Goal: Find specific page/section: Find specific page/section

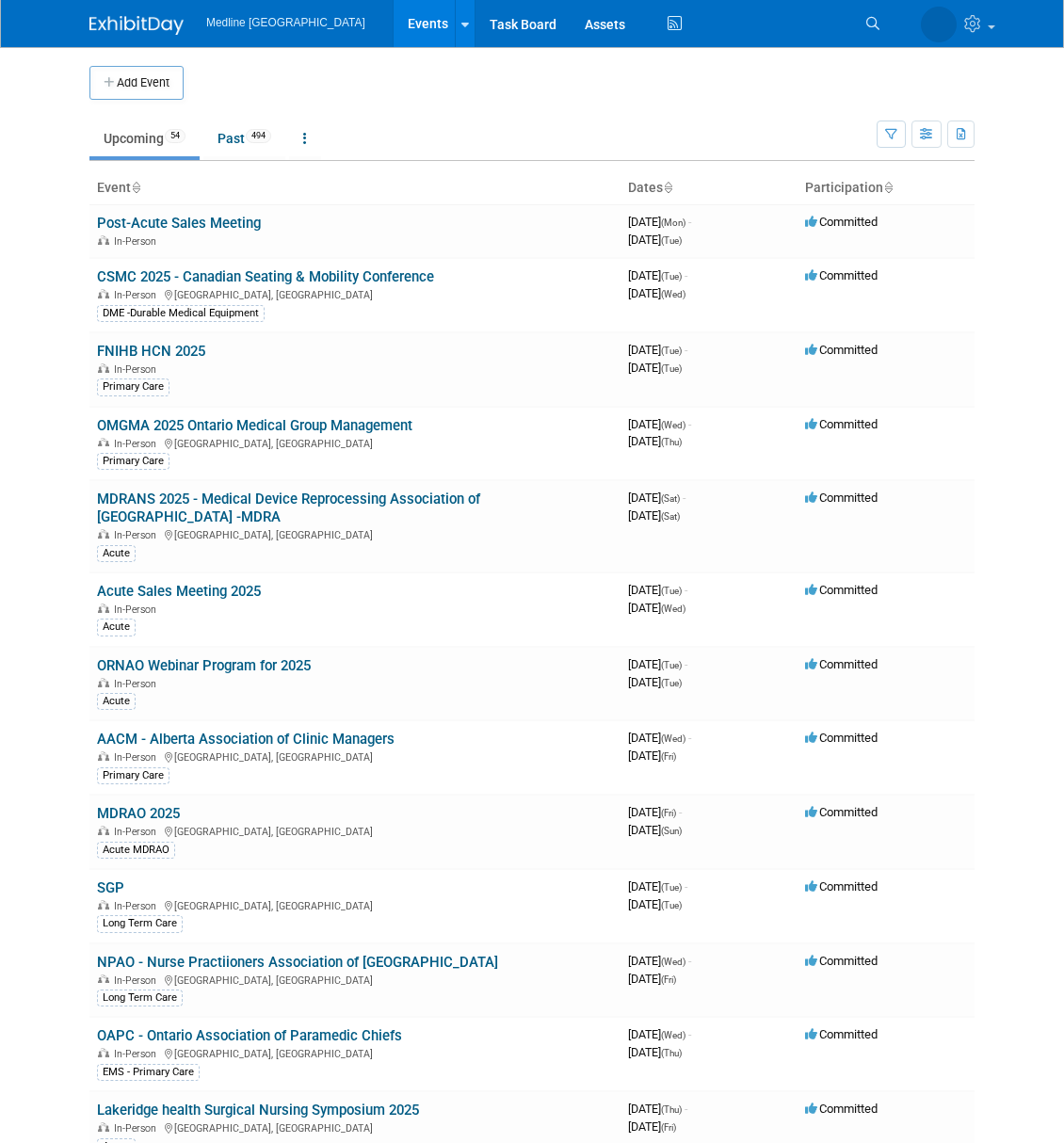
click at [867, 21] on icon at bounding box center [873, 23] width 13 height 13
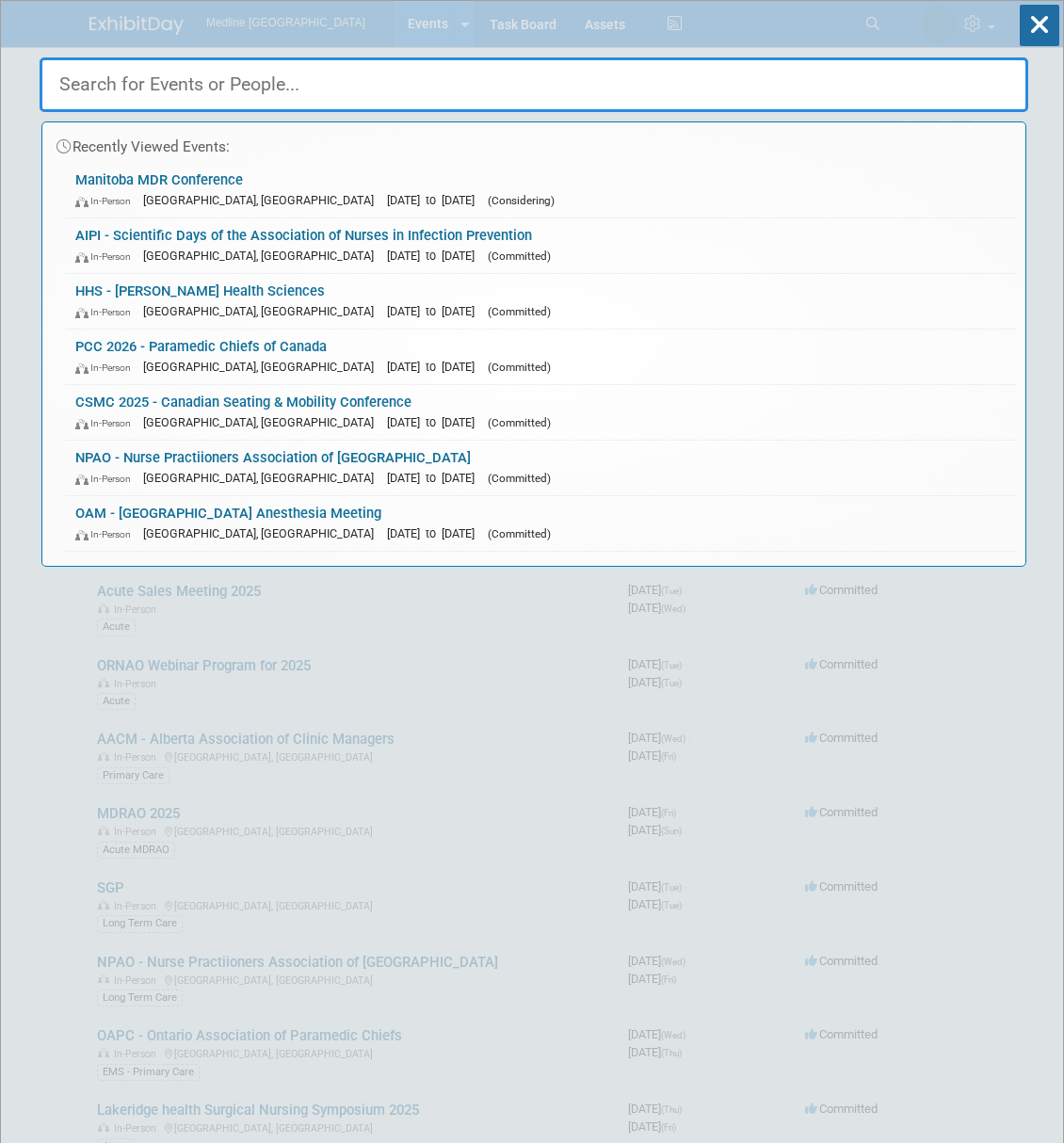
click at [363, 81] on input "text" at bounding box center [533, 85] width 988 height 55
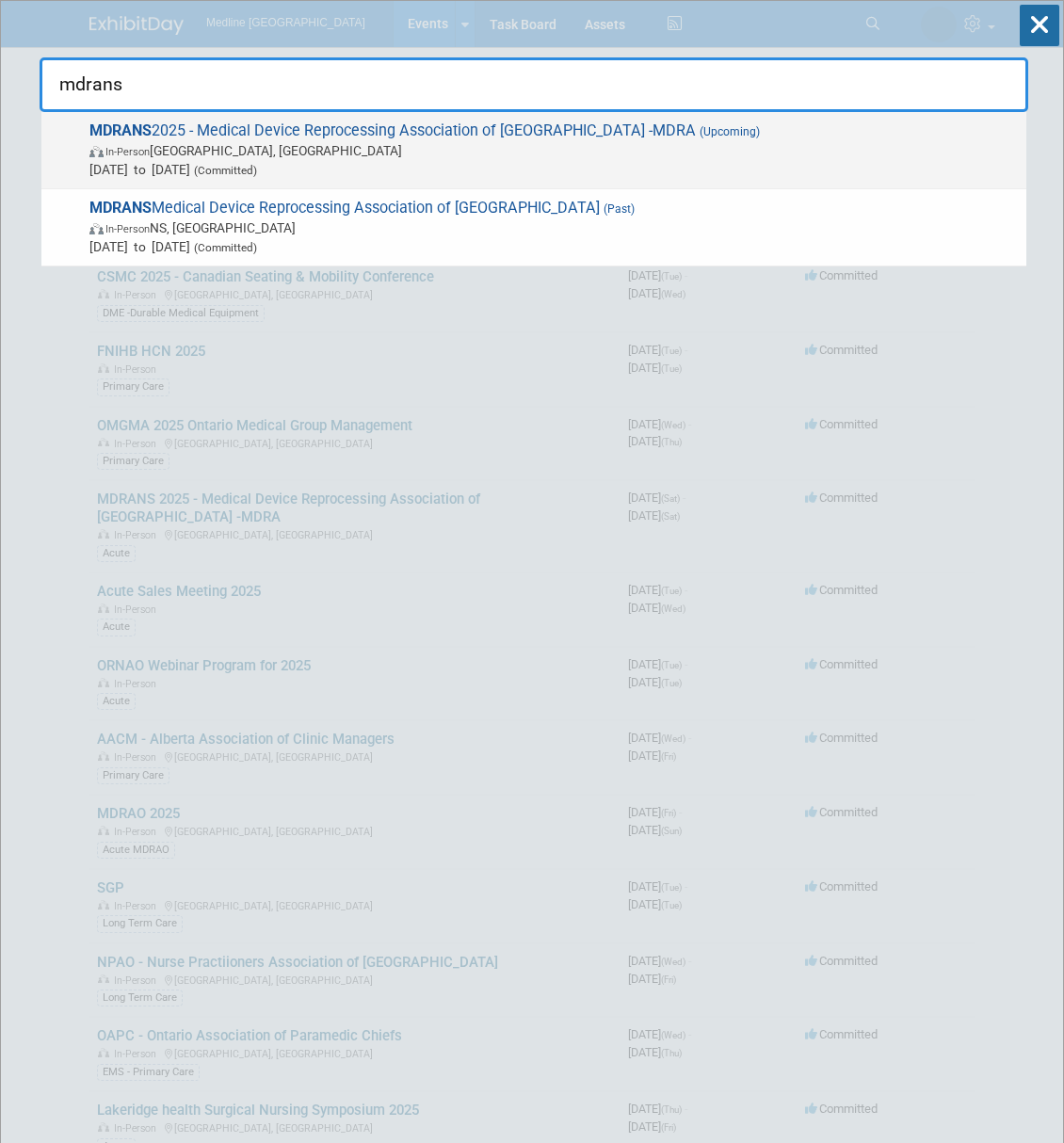
type input "mdrans"
click at [364, 123] on span "MDRANS 2025 - Medical Device Reprocessing Association of [GEOGRAPHIC_DATA] -MDR…" at bounding box center [550, 151] width 933 height 58
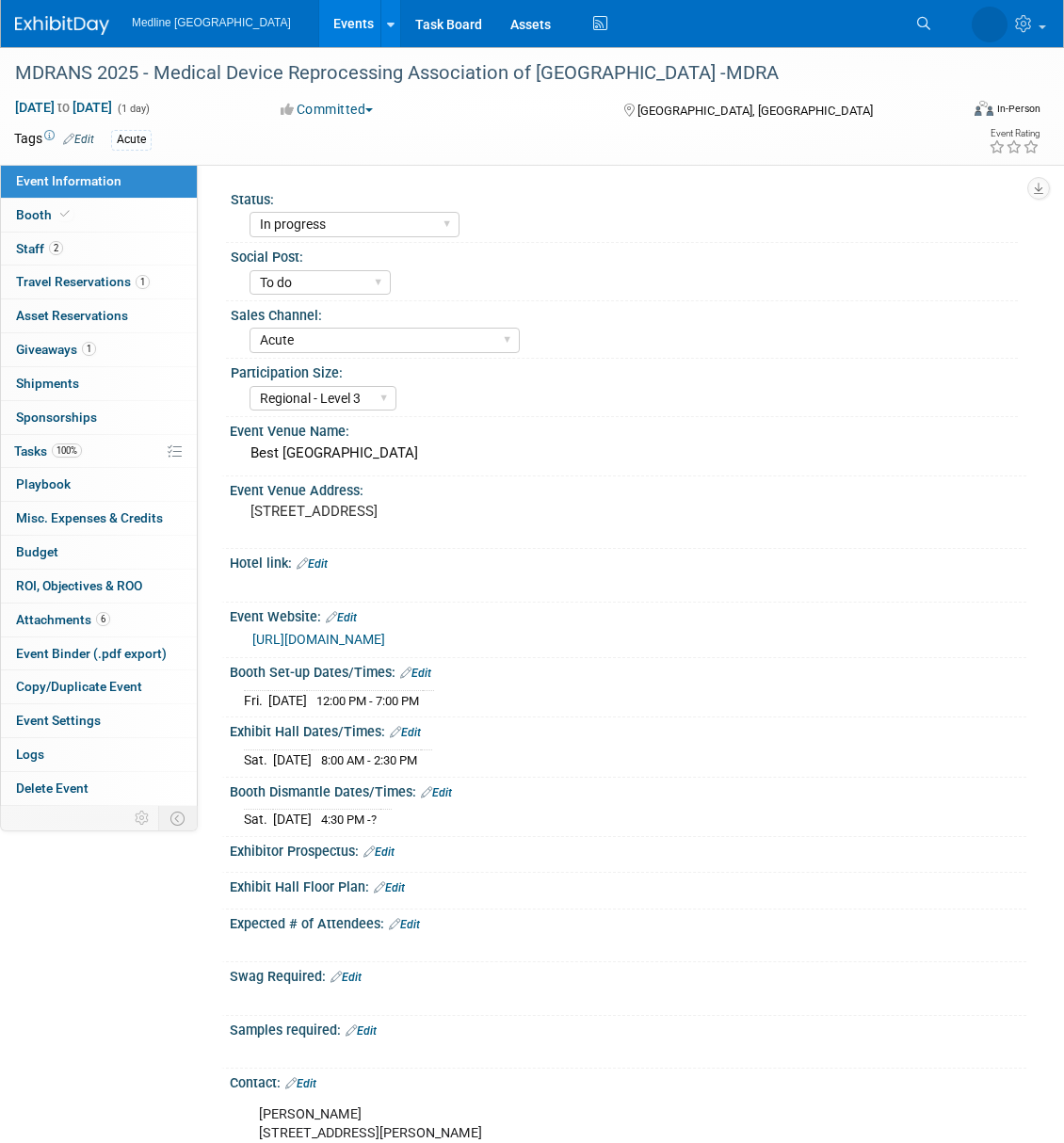
select select "In progress"
select select "To do"
select select "Acute"
select select "Regional - Level 3"
click at [73, 100] on span "to" at bounding box center [64, 107] width 18 height 15
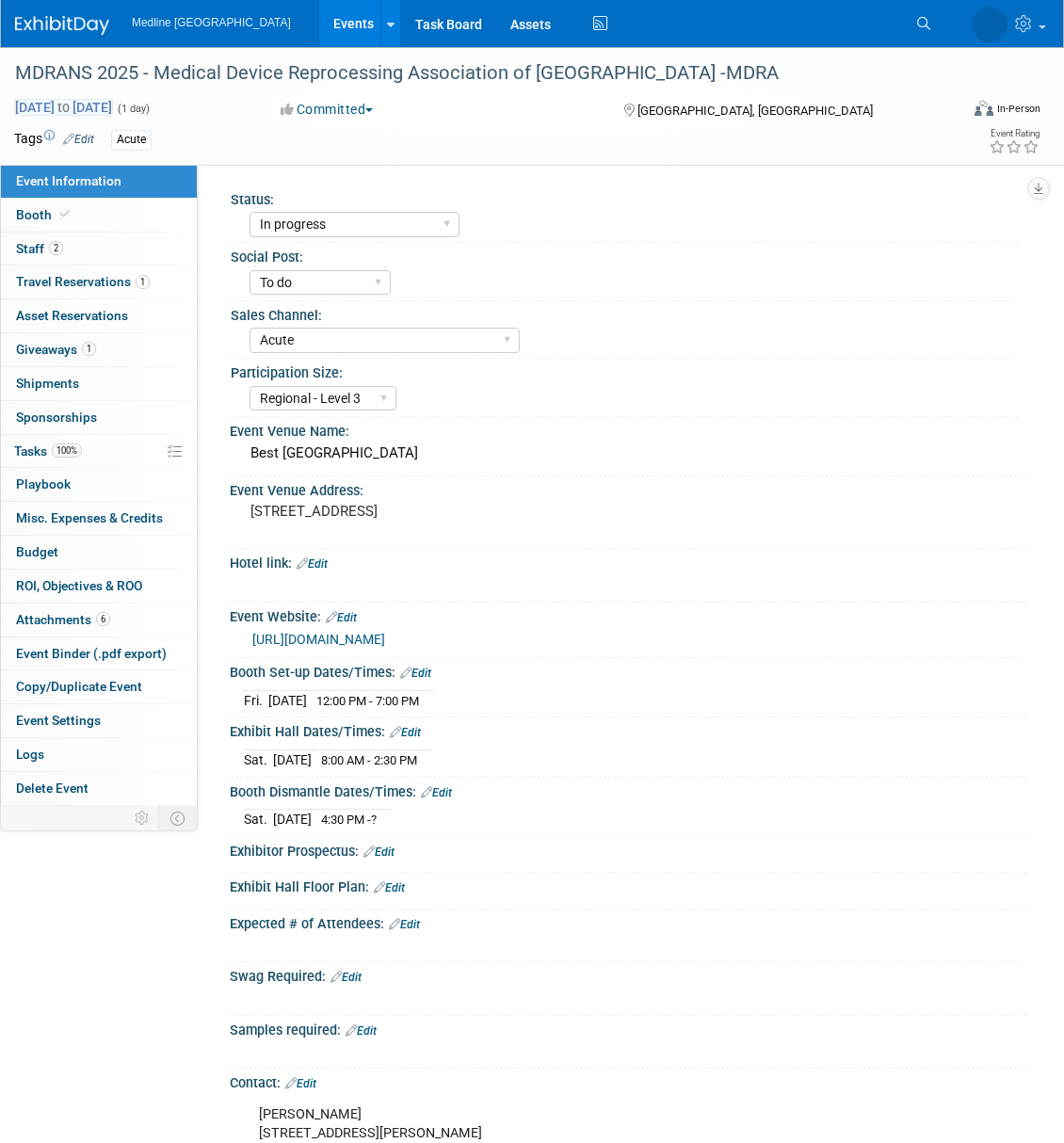
type input "Sep 13, 2025"
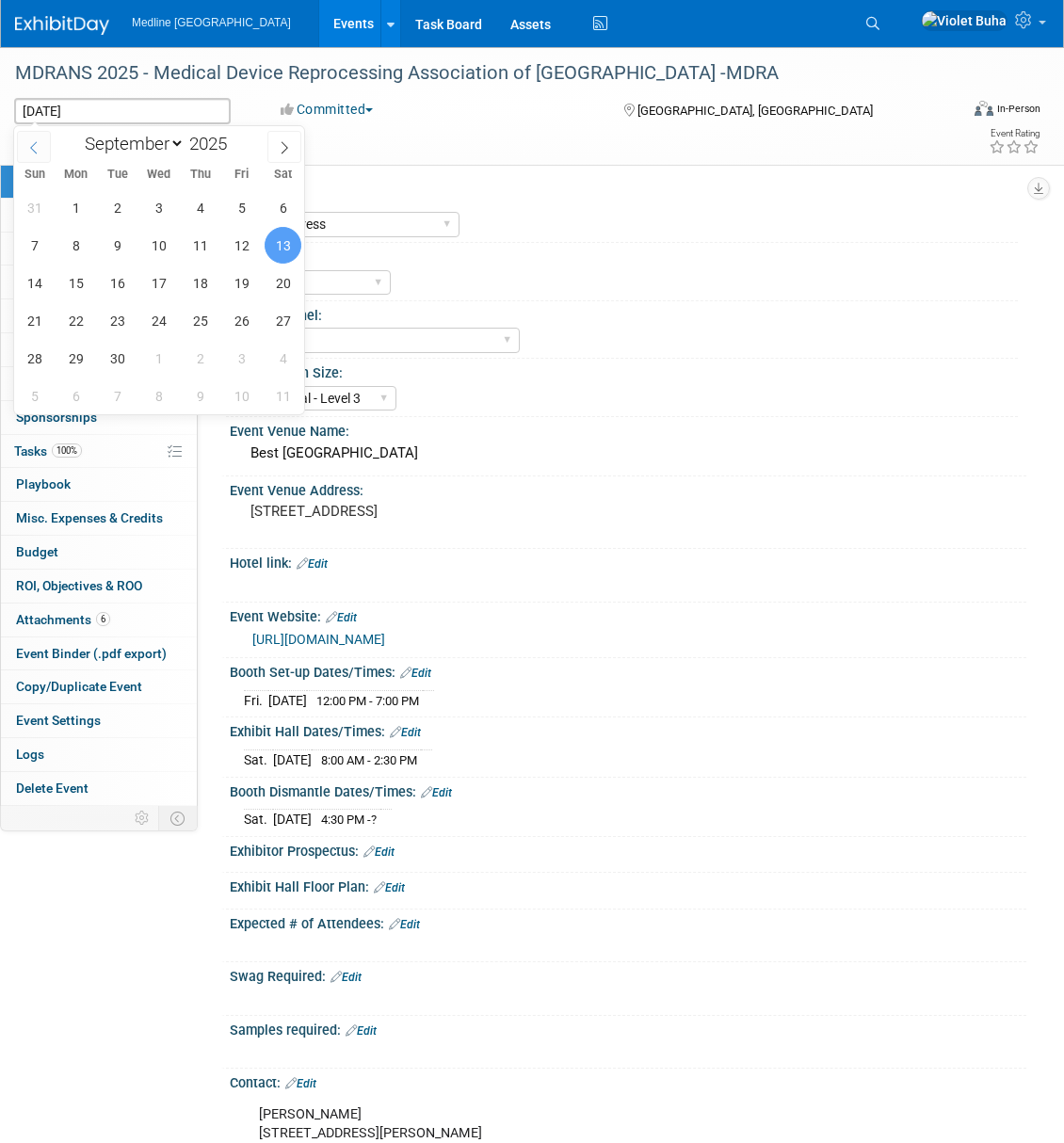
click at [34, 146] on icon at bounding box center [33, 148] width 13 height 13
select select "7"
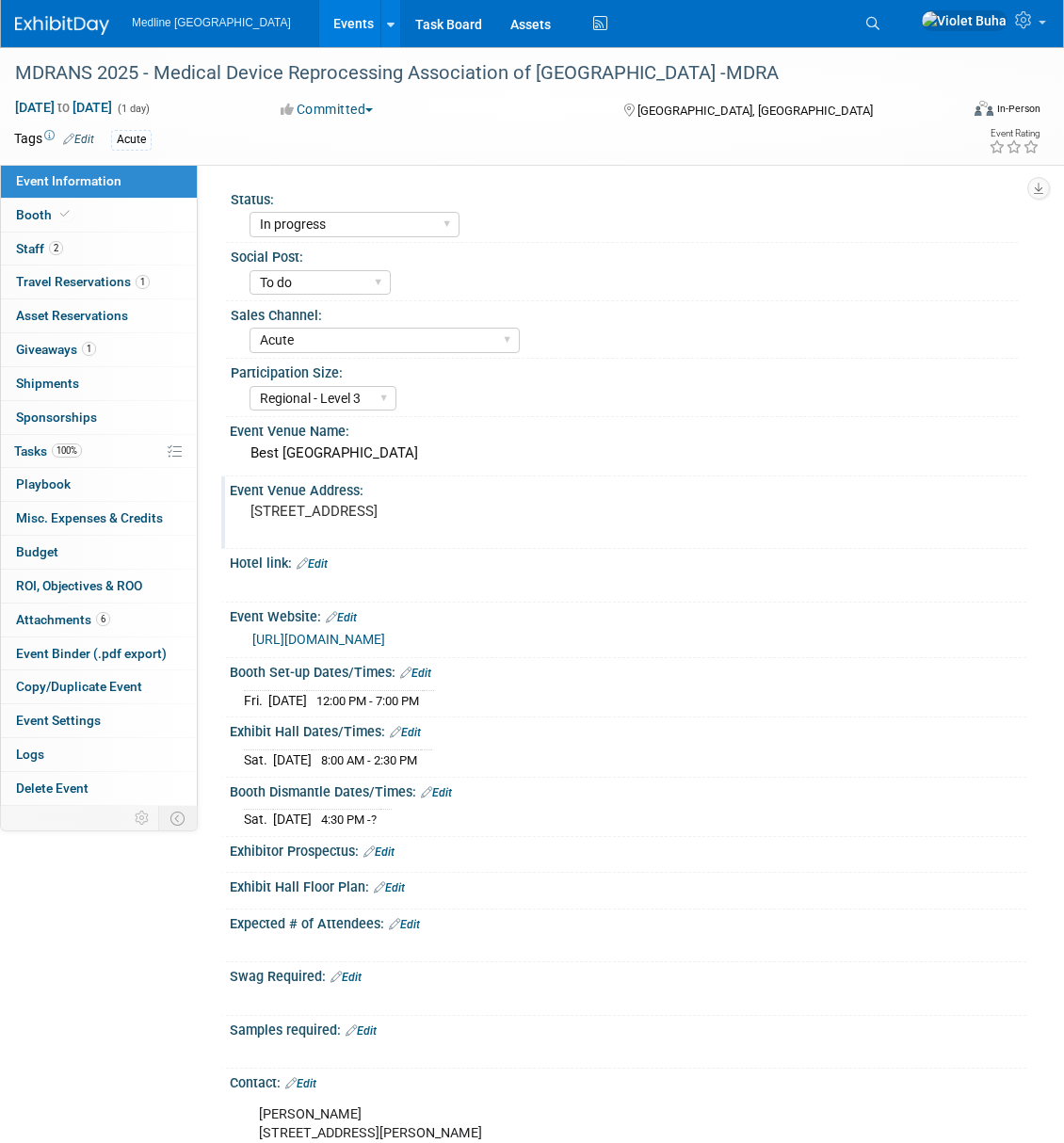
click at [646, 531] on div "Event Venue Address: 527 Highway 10 Exit 12, Bridgewater, NS B4V 7P4" at bounding box center [623, 513] width 805 height 73
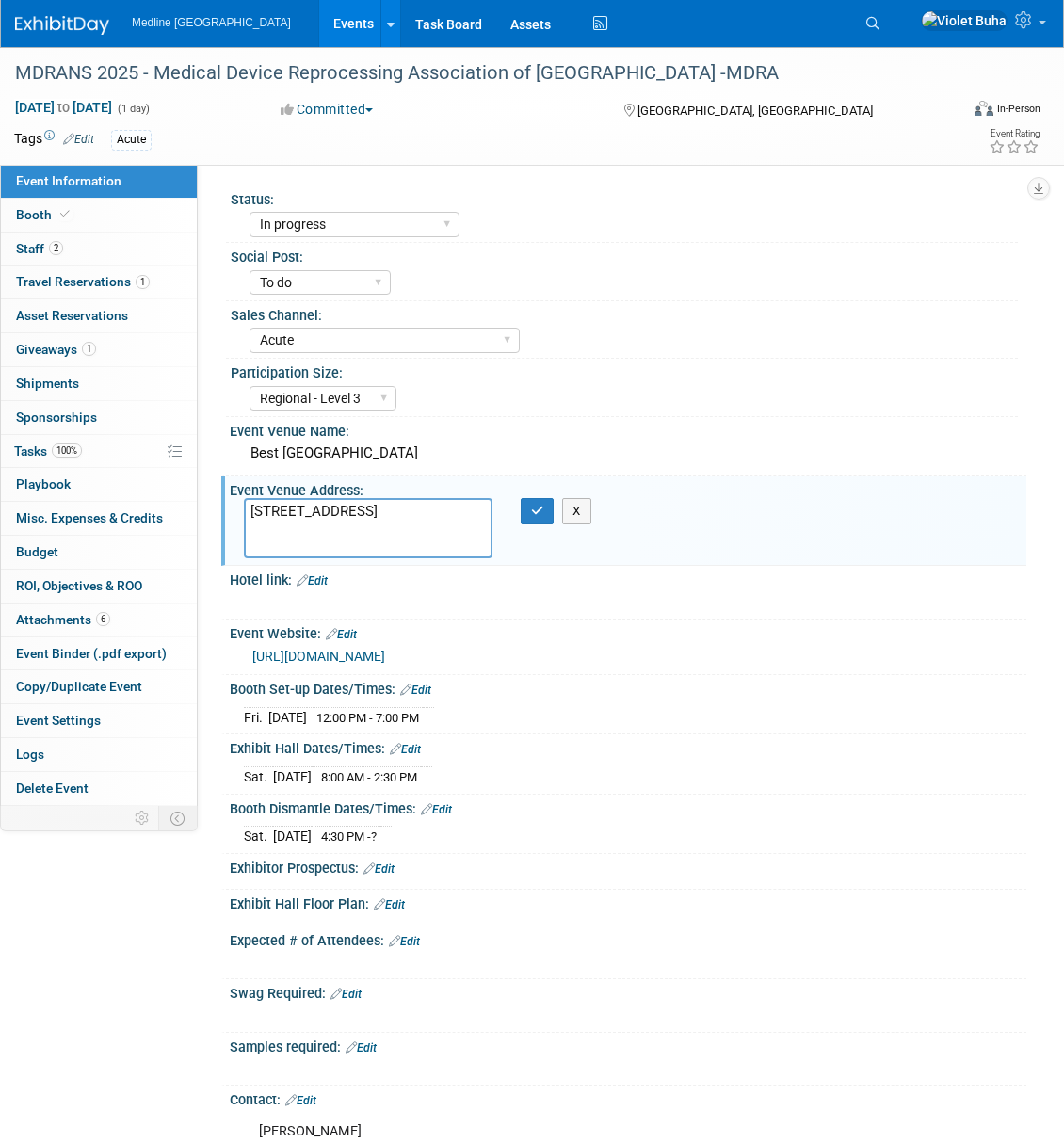
click at [872, 662] on div "https://mdrans.ca/" at bounding box center [632, 657] width 760 height 22
click at [571, 503] on button "X" at bounding box center [576, 511] width 29 height 26
